Goal: Information Seeking & Learning: Find specific fact

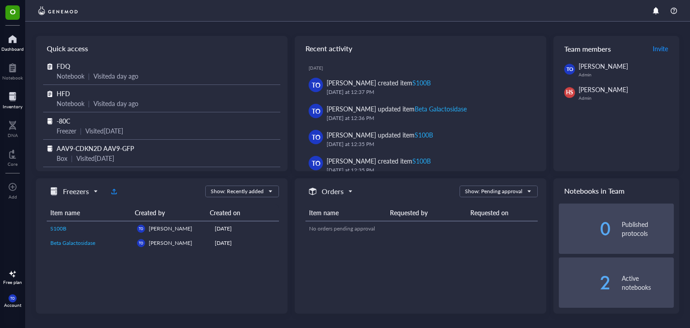
click at [14, 98] on div at bounding box center [13, 96] width 20 height 14
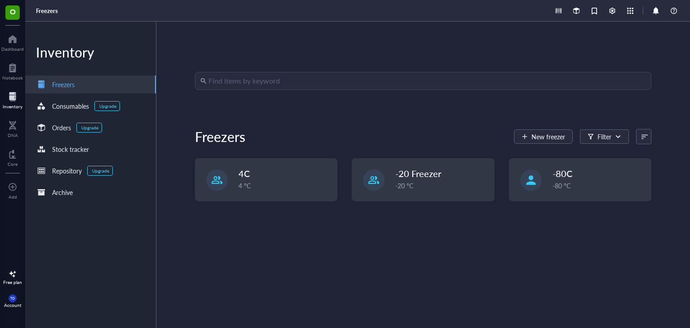
click at [243, 80] on input "search" at bounding box center [427, 80] width 438 height 17
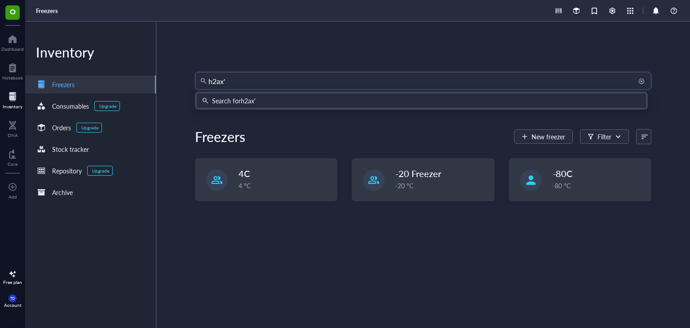
type input "h2ax"
